Goal: Obtain resource: Obtain resource

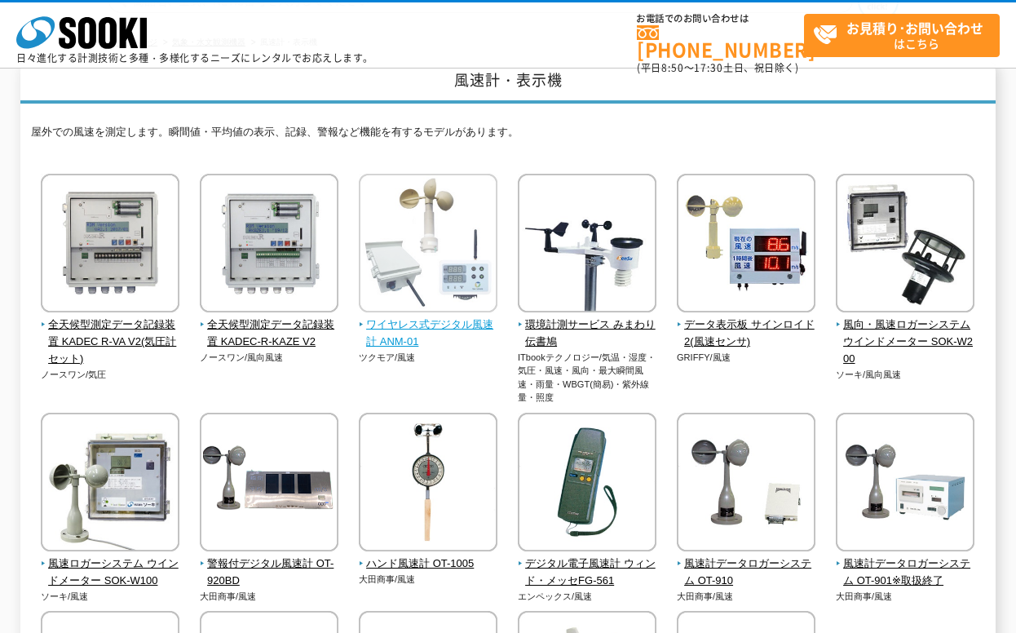
scroll to position [408, 0]
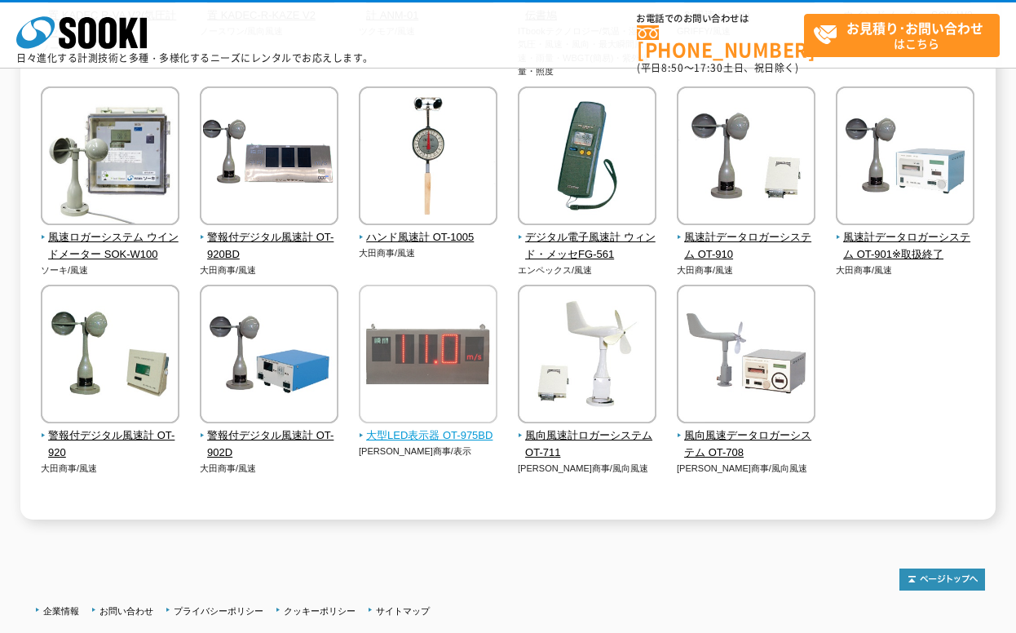
click at [410, 364] on img at bounding box center [428, 355] width 139 height 143
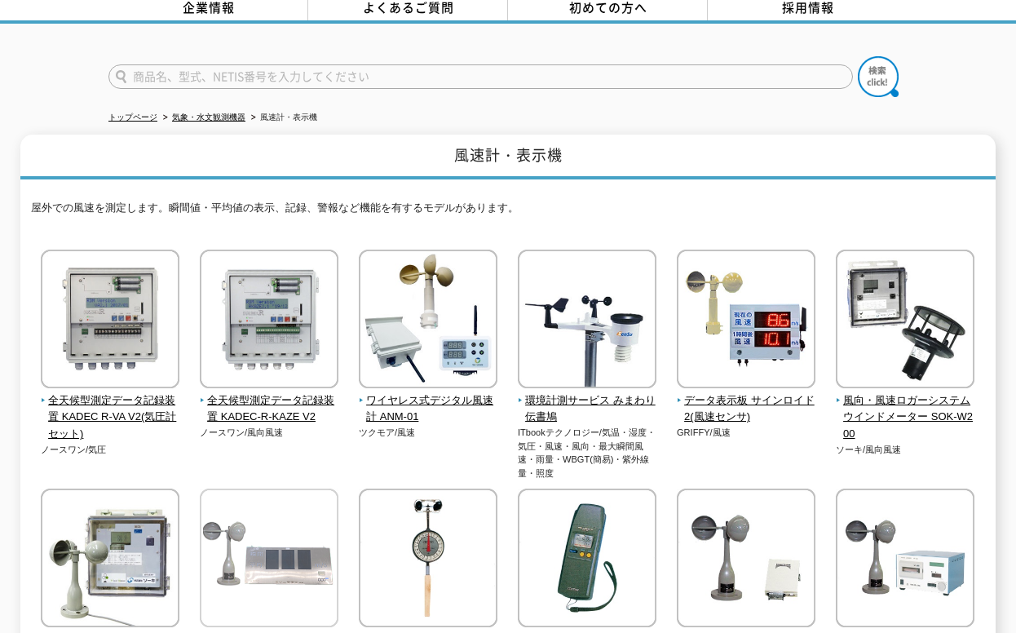
scroll to position [0, 0]
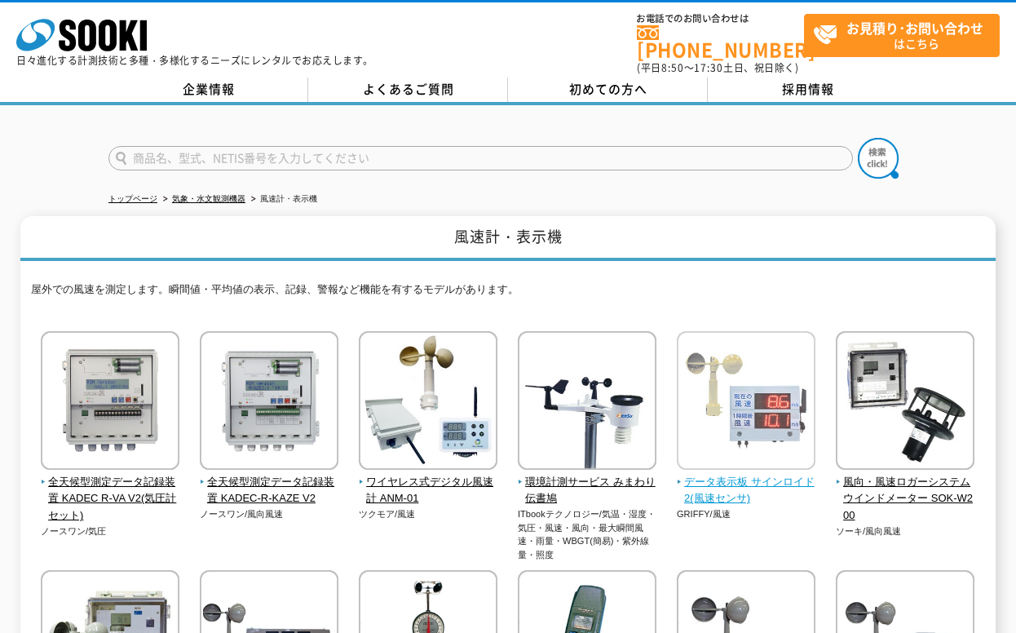
click at [708, 382] on img at bounding box center [746, 402] width 139 height 143
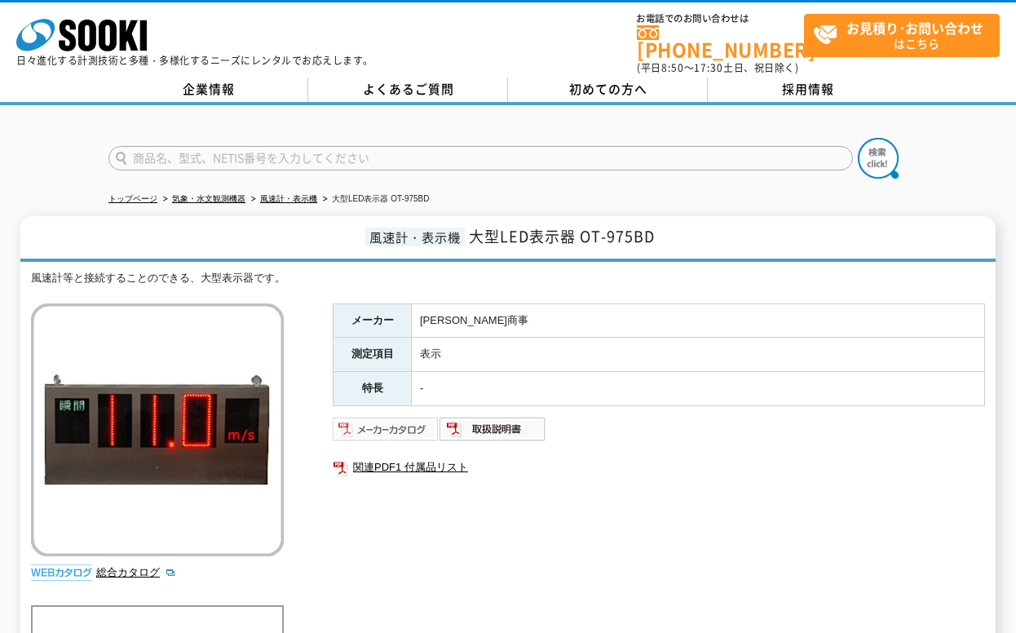
click at [395, 430] on img at bounding box center [386, 429] width 107 height 26
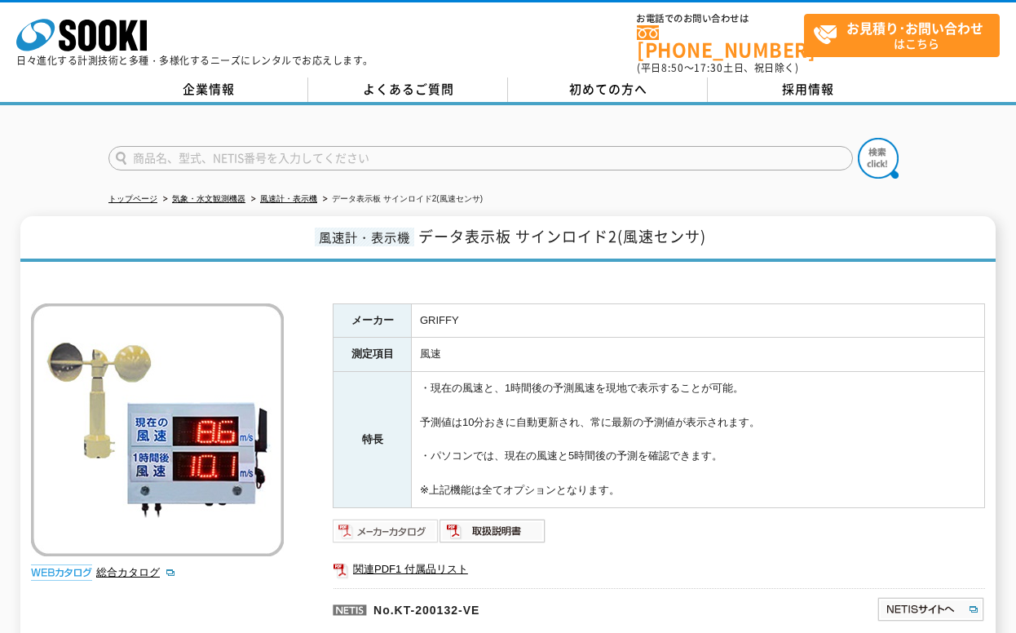
click at [387, 524] on img at bounding box center [386, 531] width 107 height 26
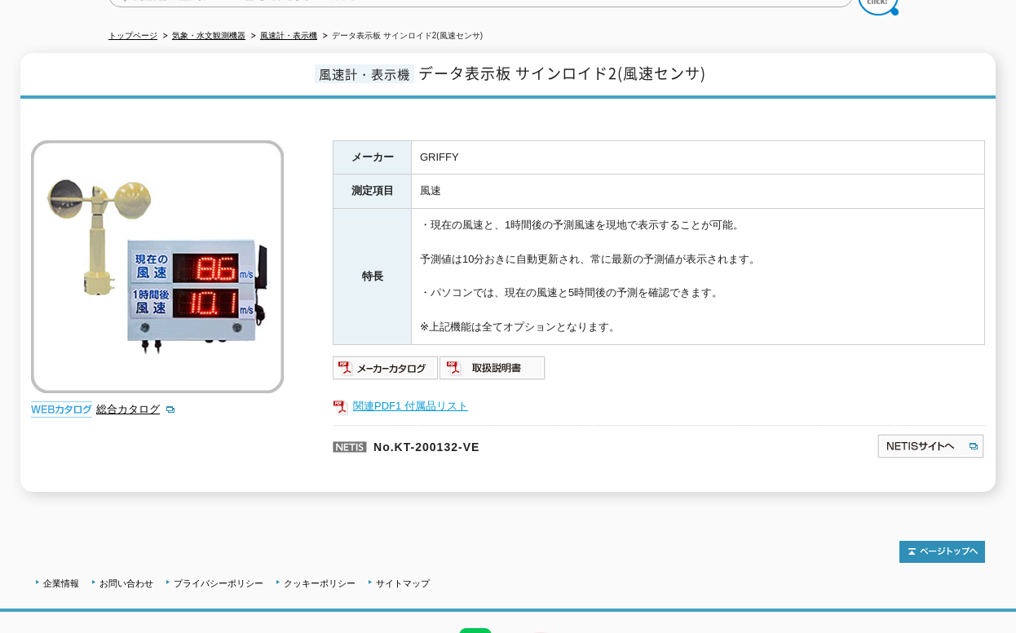
click at [429, 399] on link "関連PDF1 付属品リスト" at bounding box center [659, 405] width 652 height 21
click at [136, 406] on link "総合カタログ" at bounding box center [136, 409] width 80 height 12
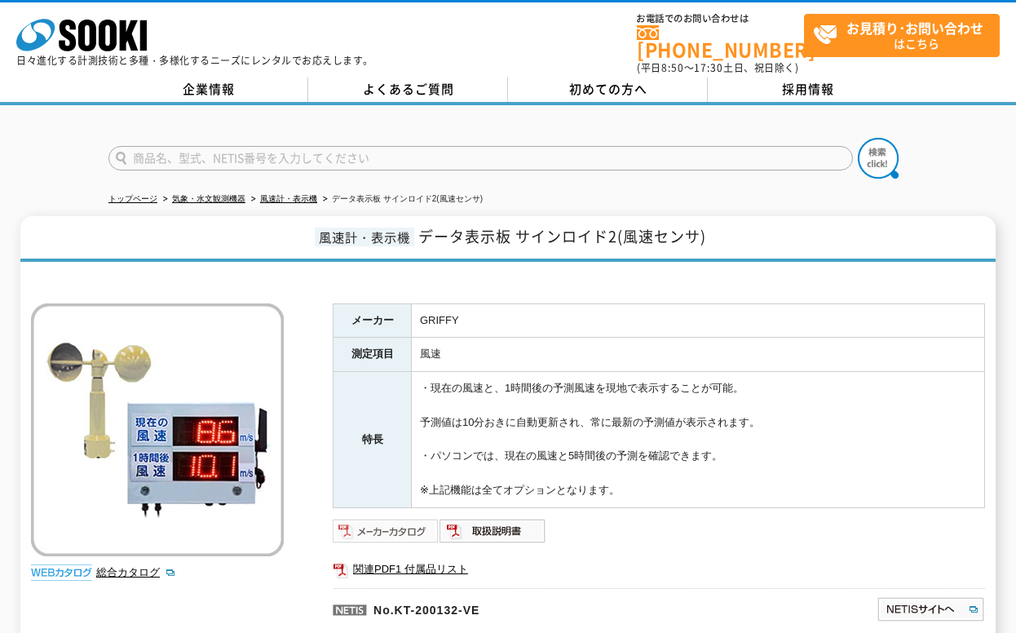
click at [383, 528] on img at bounding box center [386, 531] width 107 height 26
